Goal: Find specific page/section: Find specific page/section

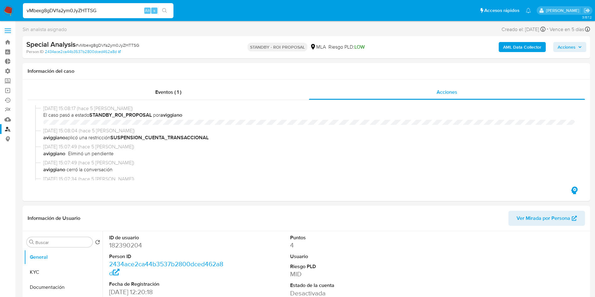
select select "10"
click at [82, 9] on input "vMbexg8gDVfa2ym0JyZHTTSG" at bounding box center [98, 11] width 150 height 8
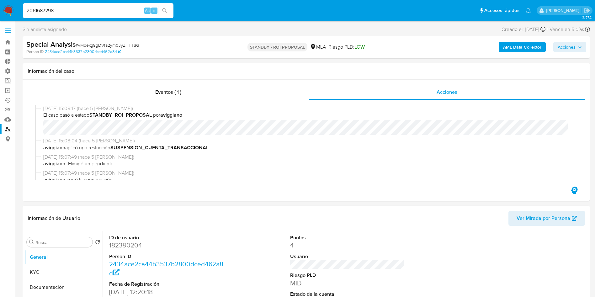
type input "2061687298"
click at [164, 12] on icon "search-icon" at bounding box center [164, 10] width 5 height 5
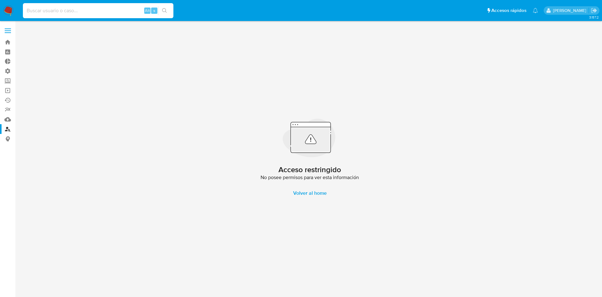
click at [80, 13] on input at bounding box center [98, 11] width 150 height 8
paste input "2061687298"
click at [167, 7] on button "search-icon" at bounding box center [164, 10] width 13 height 9
click at [78, 9] on input "2061687298" at bounding box center [98, 11] width 150 height 8
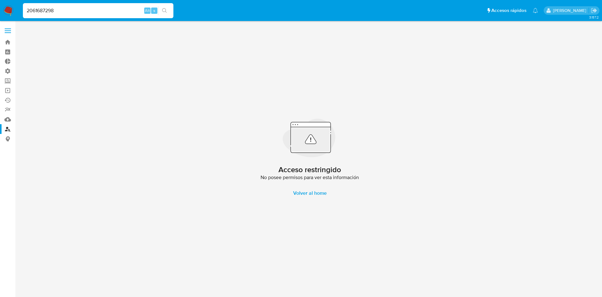
paste input "39343984"
type input "39343984"
click at [170, 8] on button "search-icon" at bounding box center [164, 10] width 13 height 9
